Goal: Check status: Check status

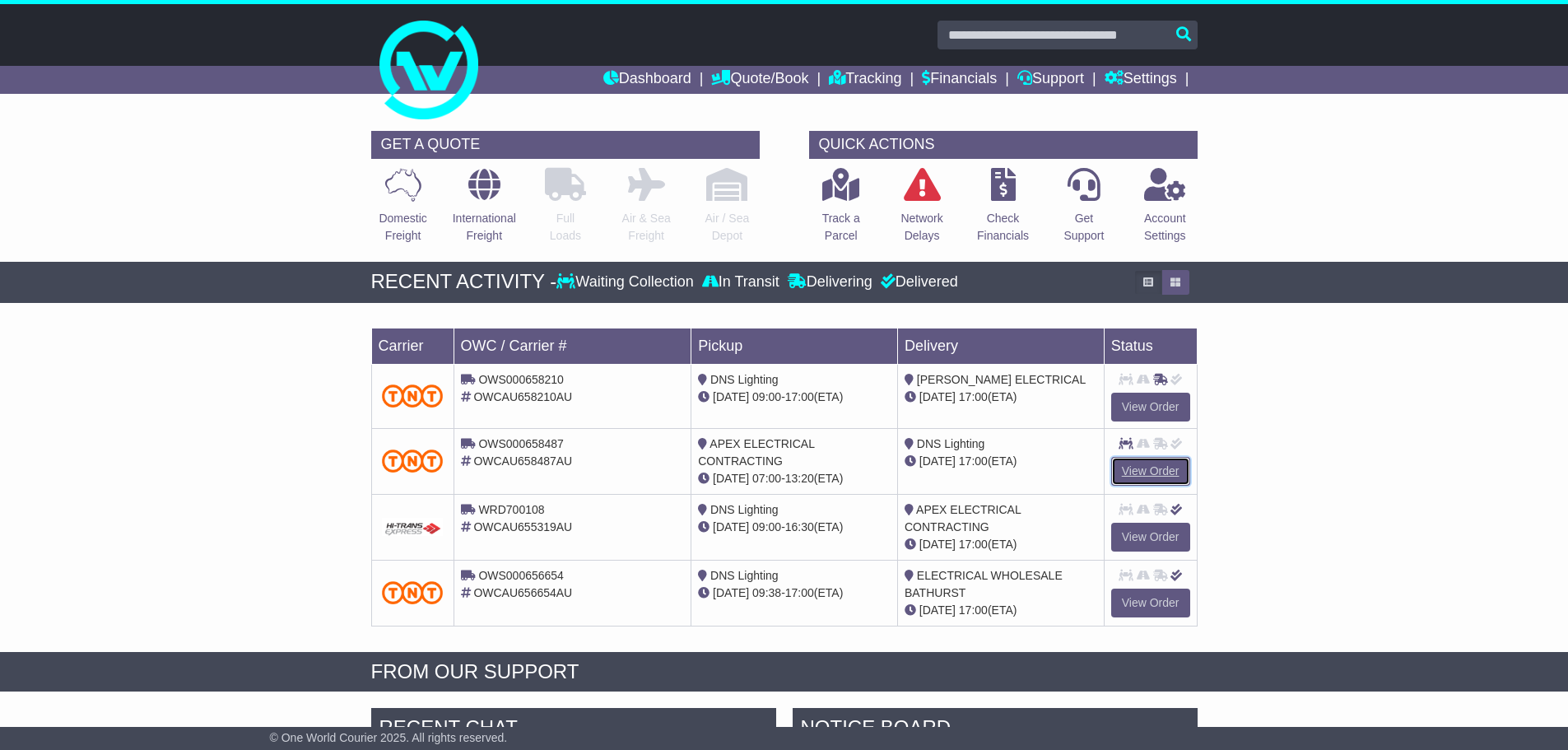
click at [1144, 465] on link "View Order" at bounding box center [1151, 471] width 79 height 28
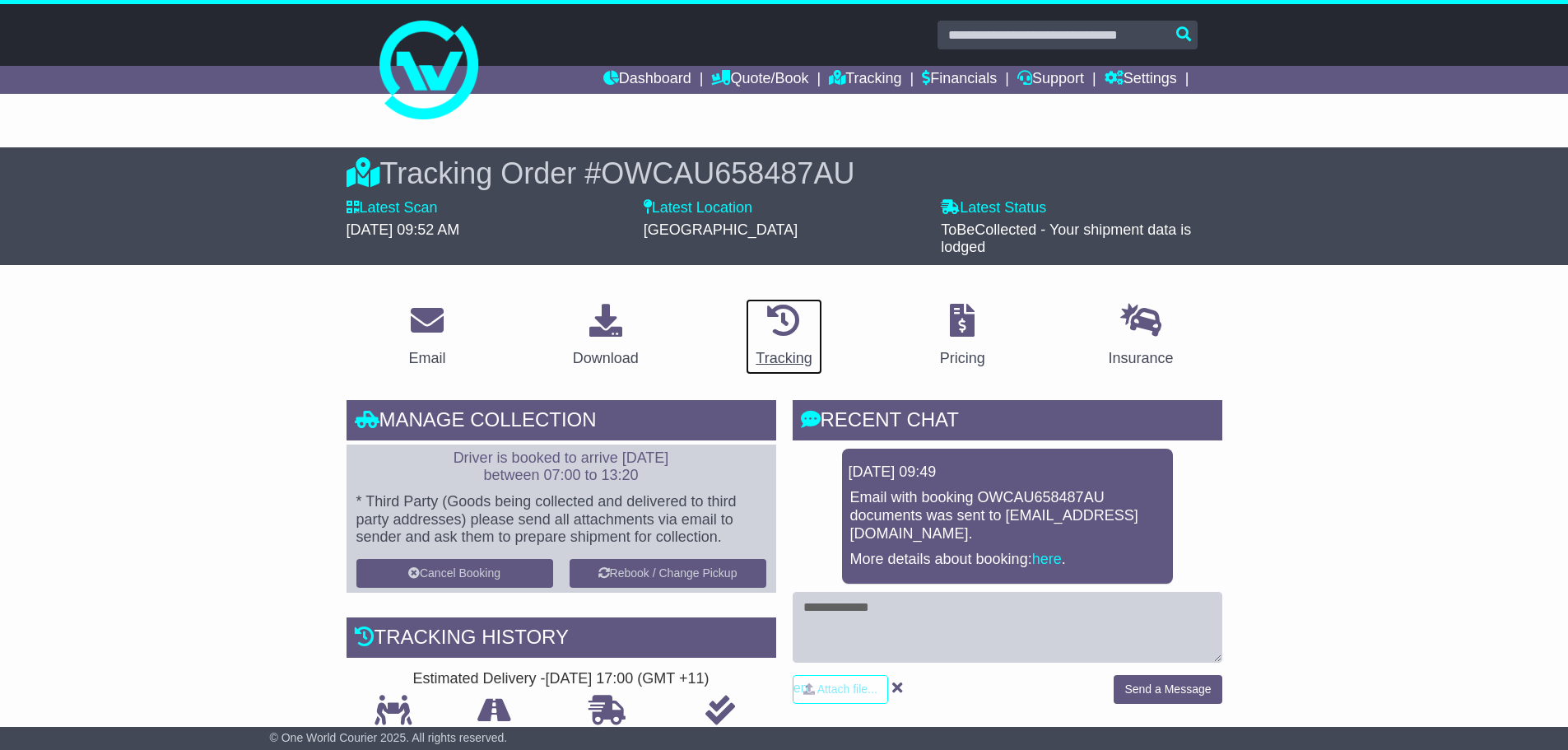
click at [796, 353] on div "Tracking" at bounding box center [783, 358] width 56 height 22
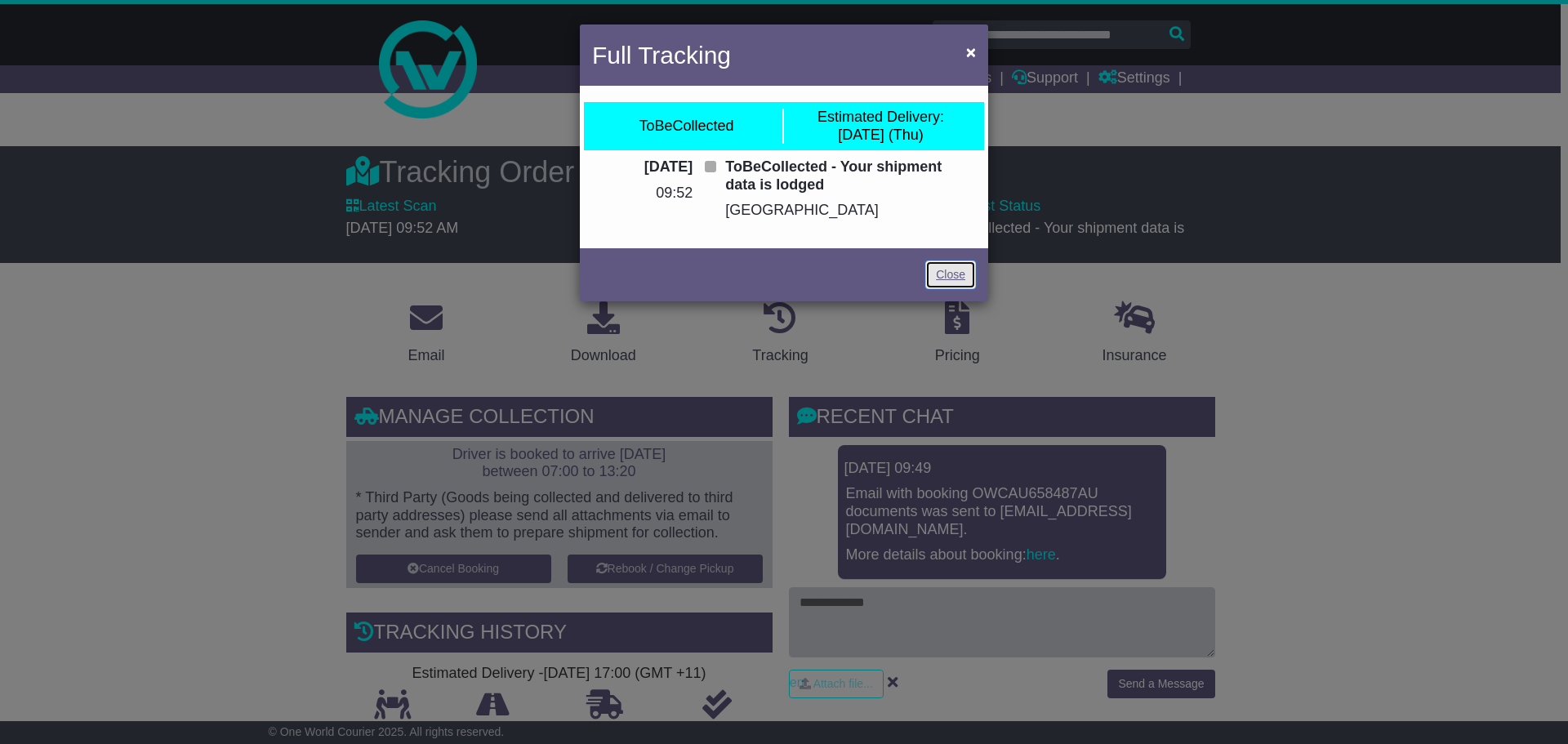
click at [958, 275] on link "Close" at bounding box center [950, 275] width 50 height 28
